Goal: Task Accomplishment & Management: Use online tool/utility

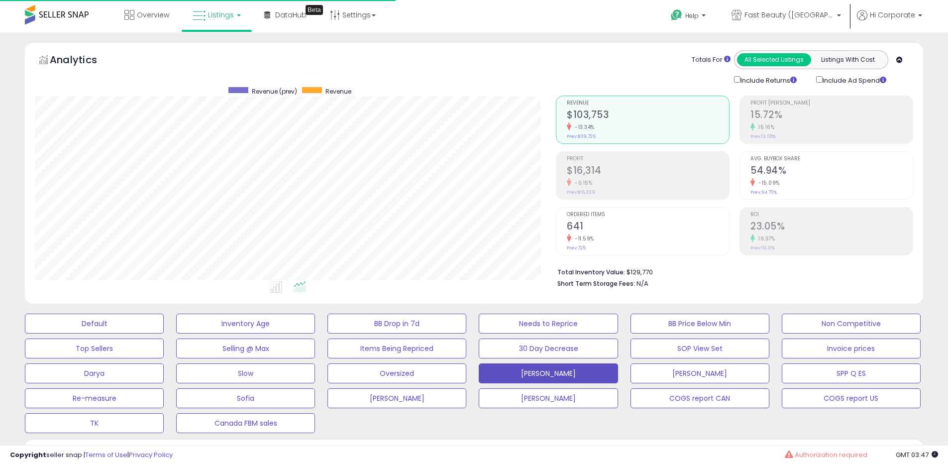
scroll to position [204, 521]
click at [777, 18] on span "Fast Beauty ([GEOGRAPHIC_DATA])" at bounding box center [790, 15] width 90 height 10
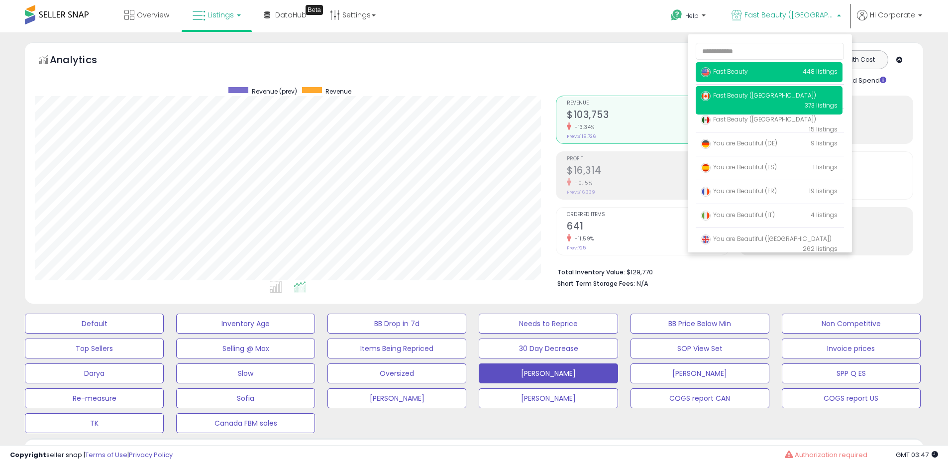
click at [727, 70] on span "Fast Beauty" at bounding box center [724, 71] width 47 height 8
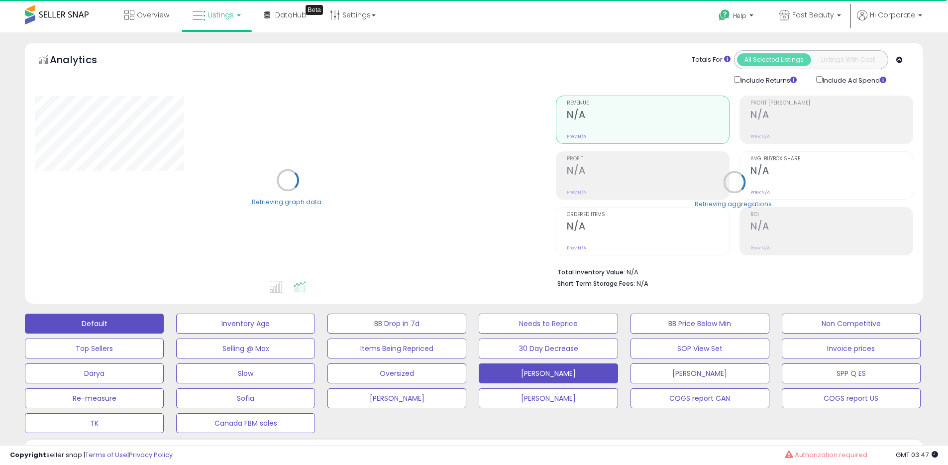
click at [131, 322] on button "Default" at bounding box center [94, 324] width 139 height 20
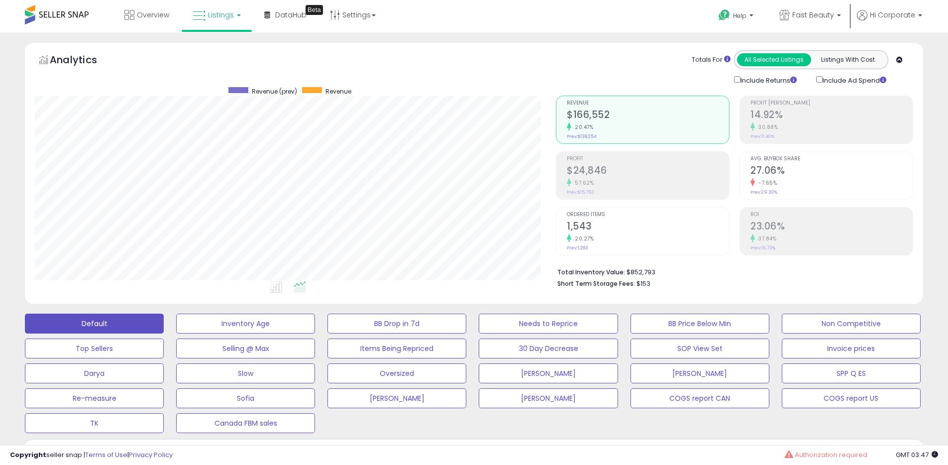
scroll to position [301, 0]
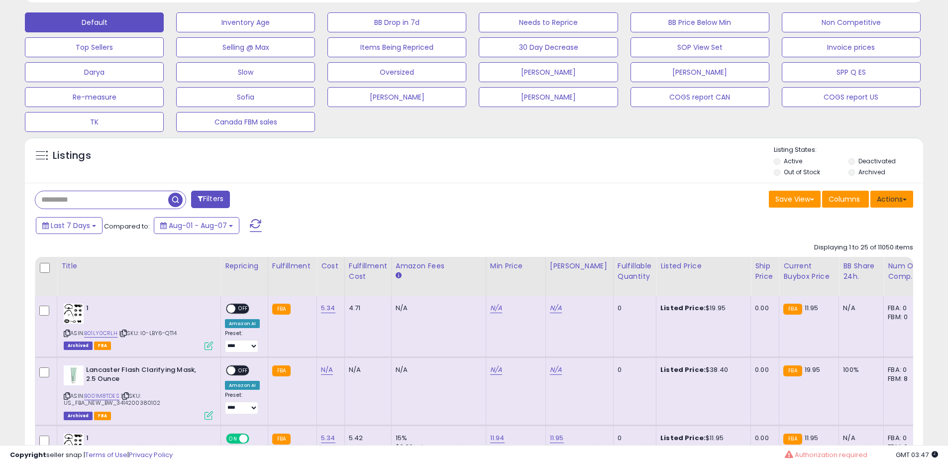
click at [901, 198] on button "Actions" at bounding box center [892, 199] width 43 height 17
click at [820, 267] on link "Export All Columns" at bounding box center [851, 262] width 109 height 15
